Goal: Complete application form

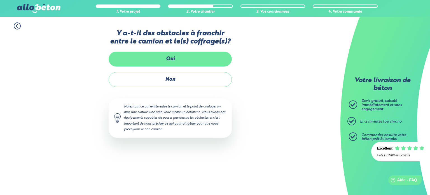
click at [185, 65] on label "Oui" at bounding box center [170, 59] width 123 height 15
click at [0, 0] on input "Oui" at bounding box center [0, 0] width 0 height 0
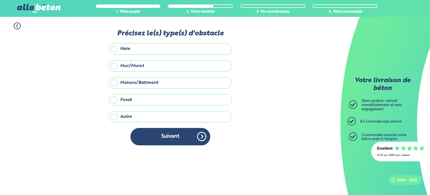
click at [135, 82] on label "Maison/Batiment" at bounding box center [170, 82] width 123 height 11
click at [0, 0] on input "Maison/Batiment" at bounding box center [0, 0] width 0 height 0
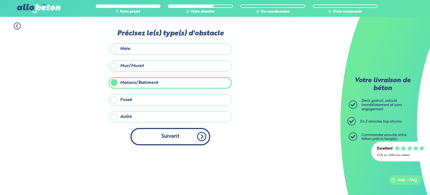
click at [180, 143] on button "Suivant" at bounding box center [171, 136] width 80 height 17
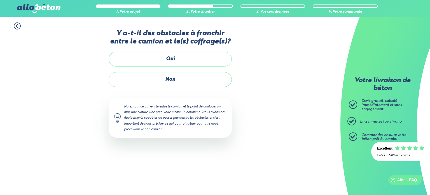
click at [139, 87] on div "Y a-t-il des obstacles à franchir entre le camion et le(s) coffrage(s)? Oui Non…" at bounding box center [170, 88] width 123 height 119
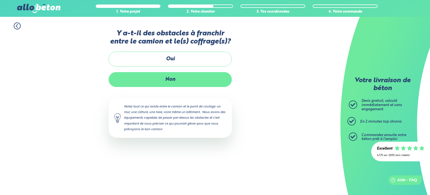
click at [145, 82] on label "Non" at bounding box center [170, 79] width 123 height 15
click at [0, 0] on input "Non" at bounding box center [0, 0] width 0 height 0
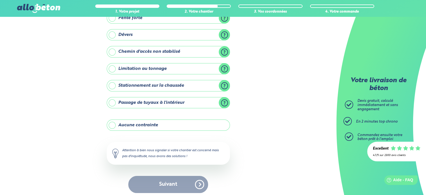
scroll to position [64, 0]
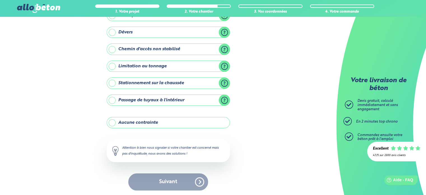
click at [121, 120] on label "Aucune contrainte" at bounding box center [168, 122] width 123 height 11
click at [0, 0] on input "Aucune contrainte" at bounding box center [0, 0] width 0 height 0
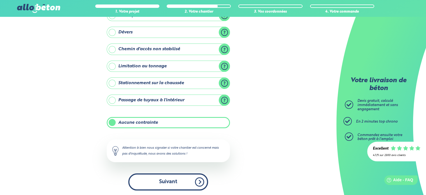
click at [156, 177] on button "Suivant" at bounding box center [168, 181] width 80 height 17
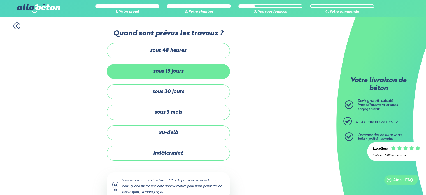
click at [135, 72] on label "sous 15 jours" at bounding box center [168, 71] width 123 height 15
click at [0, 0] on input "sous 15 jours" at bounding box center [0, 0] width 0 height 0
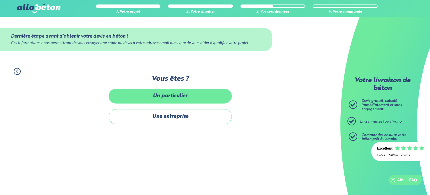
click at [152, 96] on label "Un particulier" at bounding box center [170, 96] width 123 height 15
click at [0, 0] on input "Un particulier" at bounding box center [0, 0] width 0 height 0
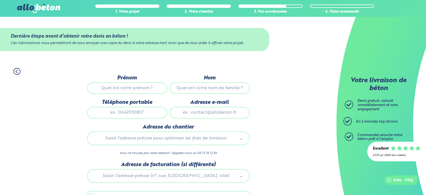
scroll to position [31, 0]
